Goal: Task Accomplishment & Management: Use online tool/utility

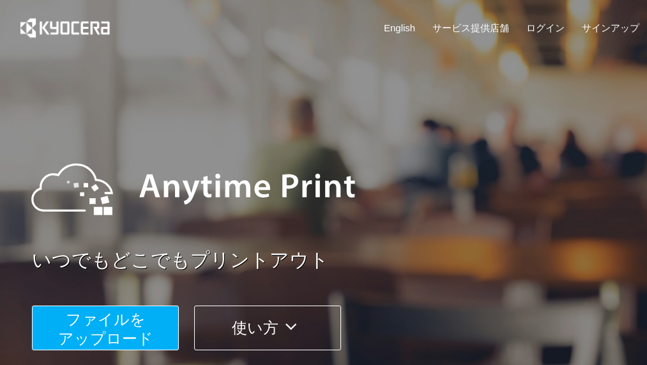
click at [117, 330] on span "ファイルを ​​アップロード" at bounding box center [105, 328] width 95 height 36
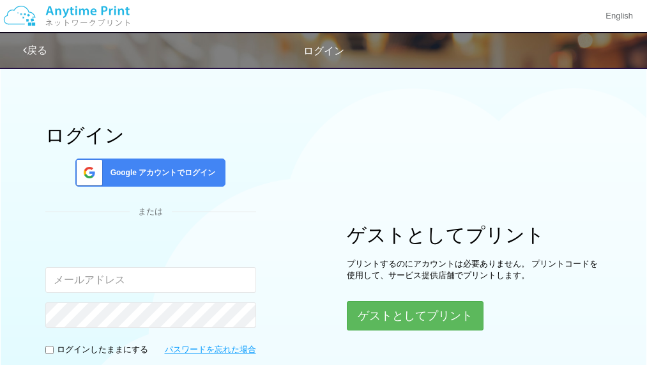
type input "[EMAIL_ADDRESS][DOMAIN_NAME]"
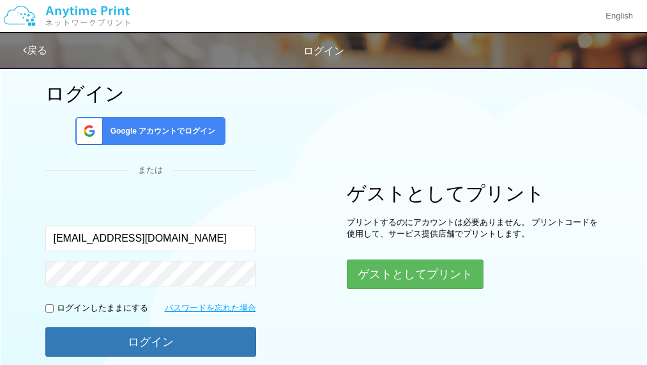
scroll to position [64, 0]
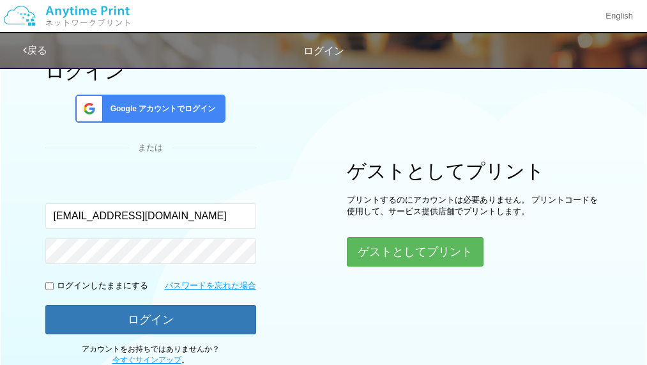
click at [167, 116] on div "Google アカウントでログイン" at bounding box center [150, 108] width 150 height 28
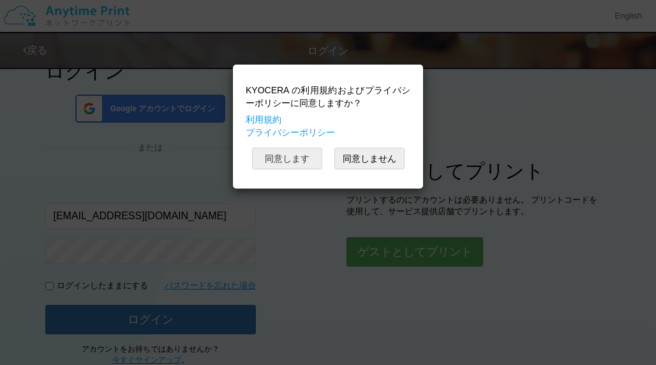
click at [294, 155] on button "同意します" at bounding box center [287, 158] width 70 height 22
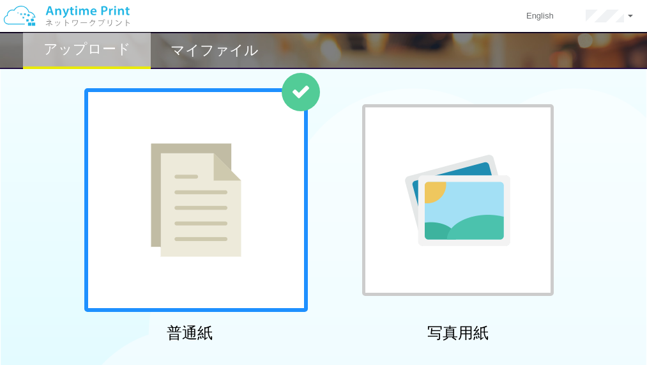
click at [188, 187] on img at bounding box center [196, 200] width 91 height 114
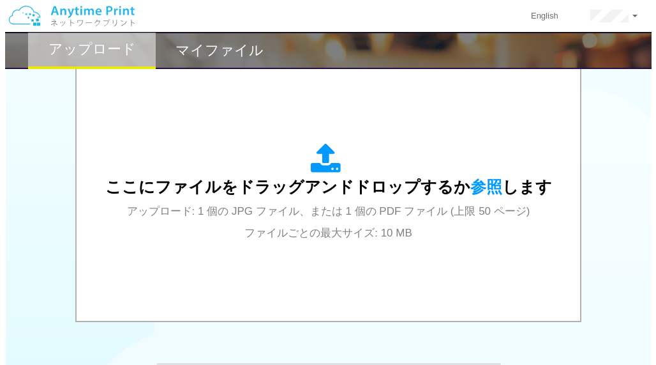
scroll to position [383, 0]
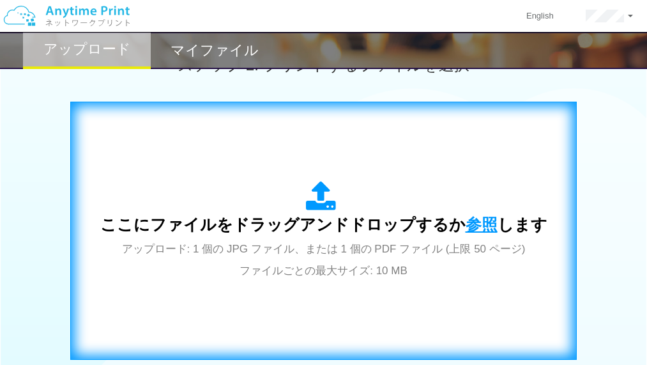
click at [477, 227] on span "参照" at bounding box center [481, 224] width 32 height 18
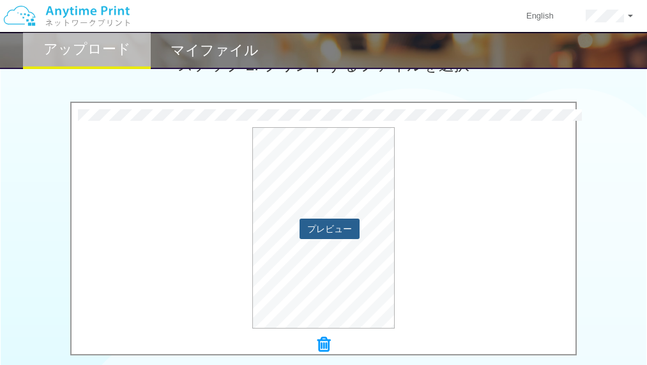
click at [331, 227] on button "プレビュー" at bounding box center [329, 228] width 60 height 20
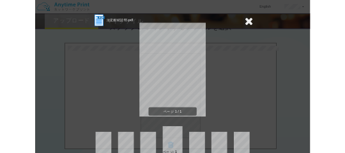
scroll to position [0, 0]
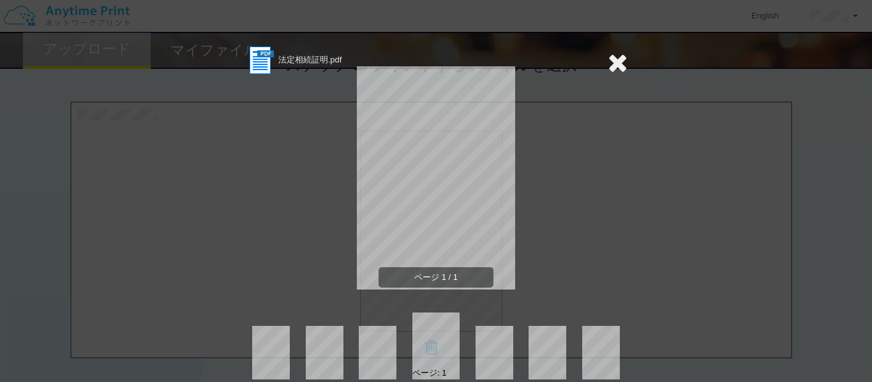
click at [617, 59] on icon at bounding box center [618, 63] width 20 height 26
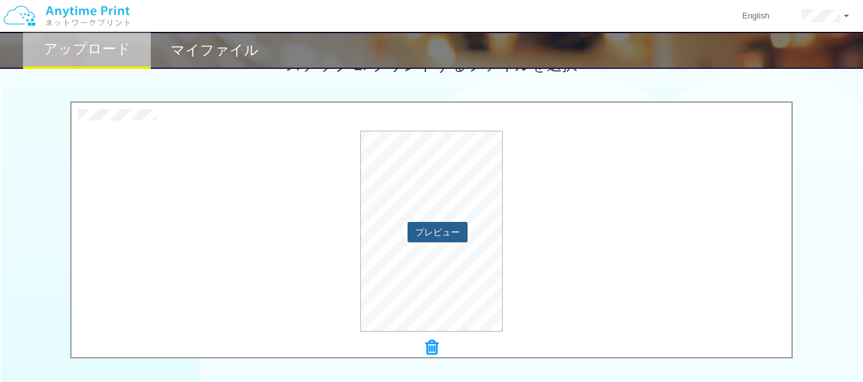
click at [435, 232] on button "プレビュー" at bounding box center [437, 232] width 60 height 20
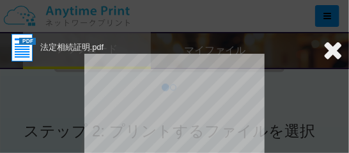
click at [339, 55] on div "法定相続証明.pdf ページ 1 / 1 ページ: 1" at bounding box center [174, 76] width 349 height 153
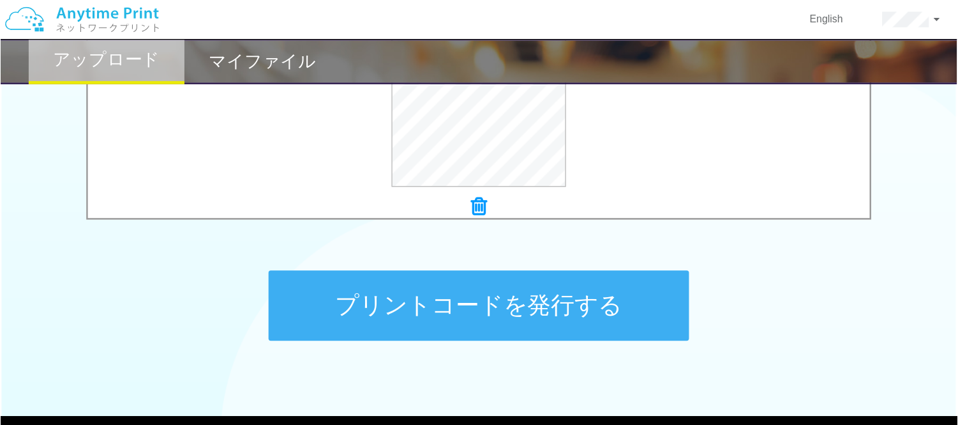
scroll to position [546, 0]
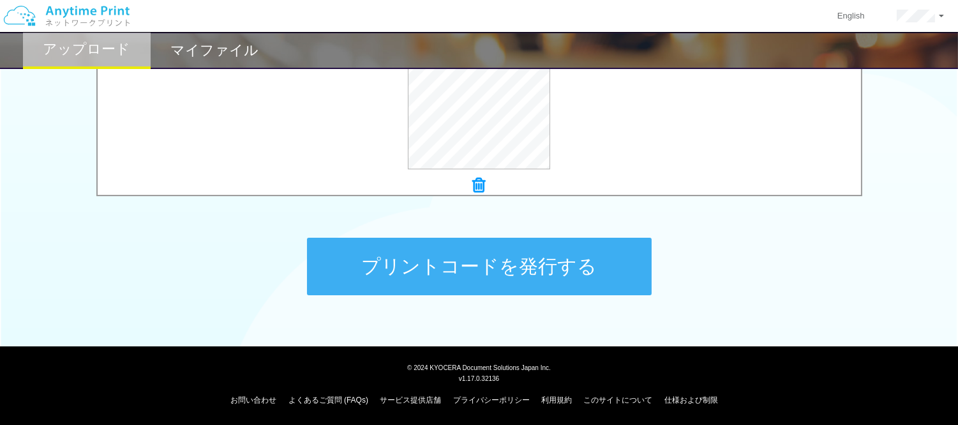
drag, startPoint x: 527, startPoint y: 259, endPoint x: 525, endPoint y: 266, distance: 7.3
click at [525, 266] on button "プリントコードを発行する" at bounding box center [479, 266] width 345 height 57
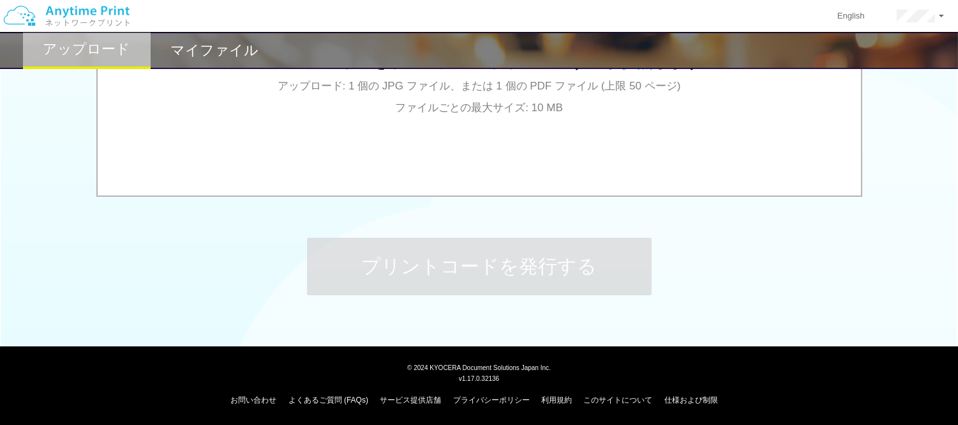
scroll to position [0, 0]
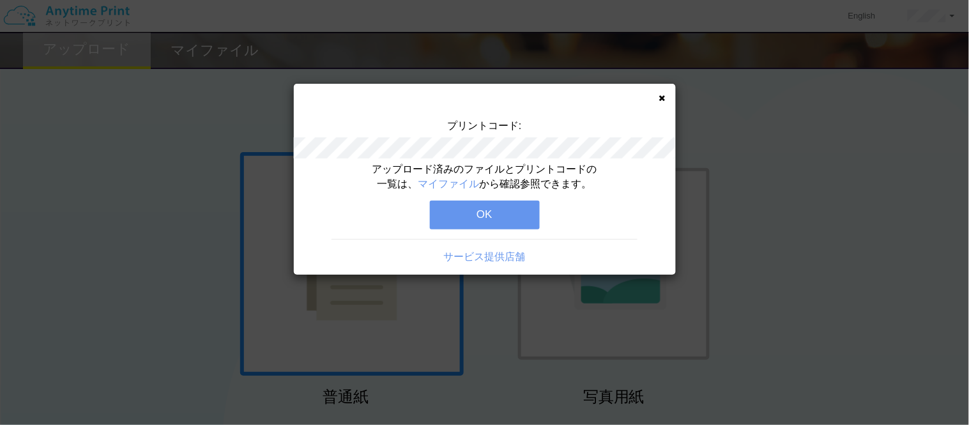
click at [531, 212] on button "OK" at bounding box center [485, 214] width 110 height 28
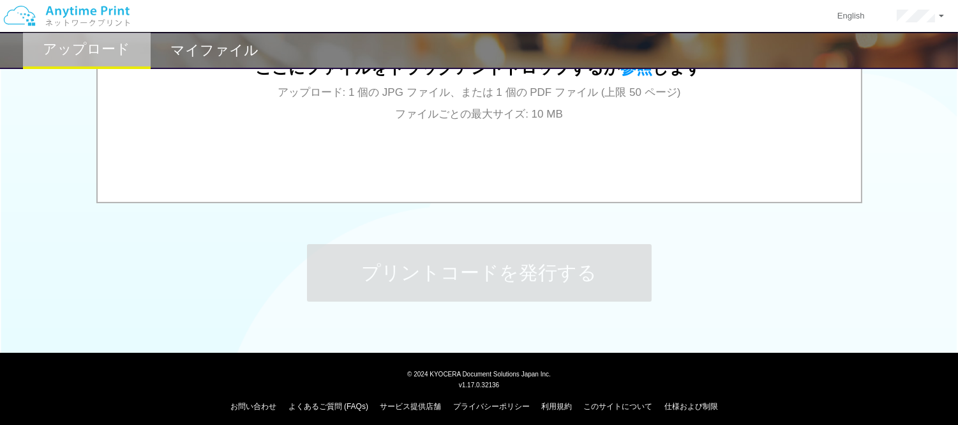
scroll to position [546, 0]
